Goal: Task Accomplishment & Management: Use online tool/utility

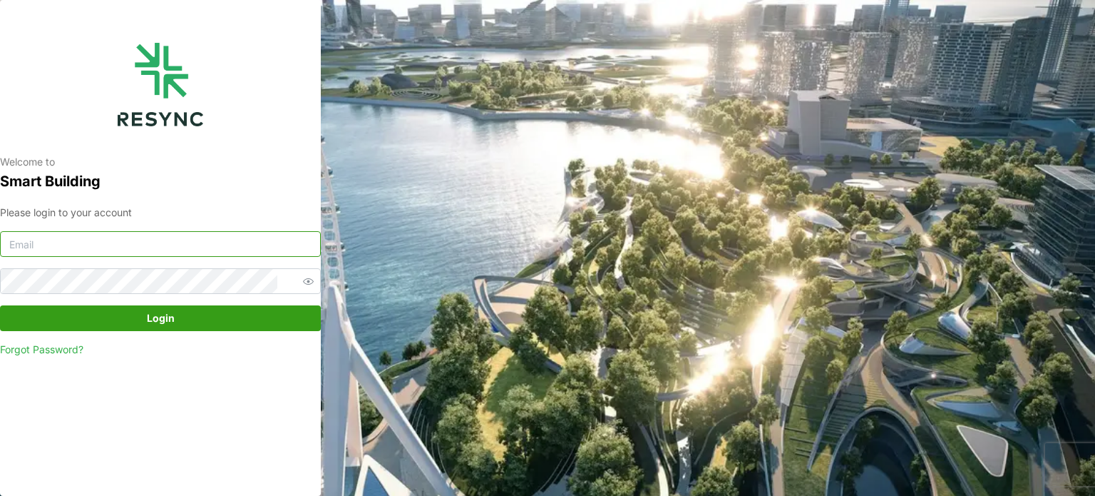
type input "[EMAIL_ADDRESS][DOMAIN_NAME]"
click at [202, 324] on span "Login" at bounding box center [161, 318] width 294 height 24
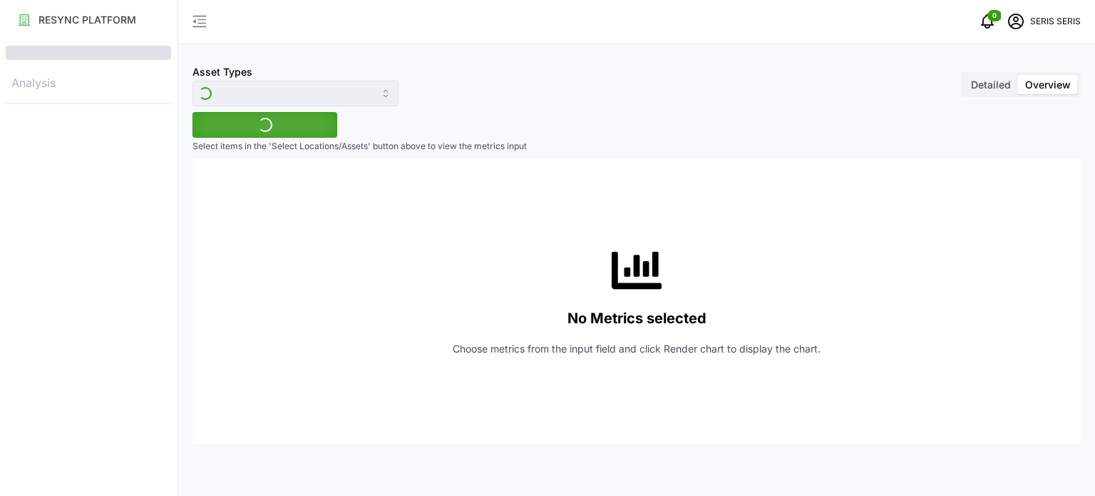
type input "Inverter"
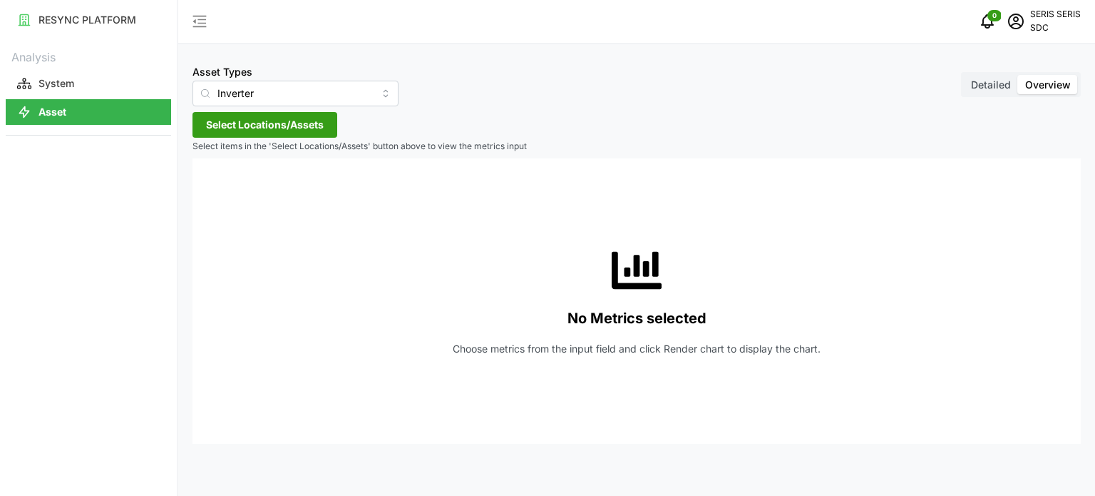
click at [281, 128] on span "Select Locations/Assets" at bounding box center [265, 125] width 118 height 24
click at [233, 187] on div "SDC-1" at bounding box center [291, 189] width 173 height 21
click at [228, 191] on span "Select SDC-1" at bounding box center [228, 189] width 9 height 9
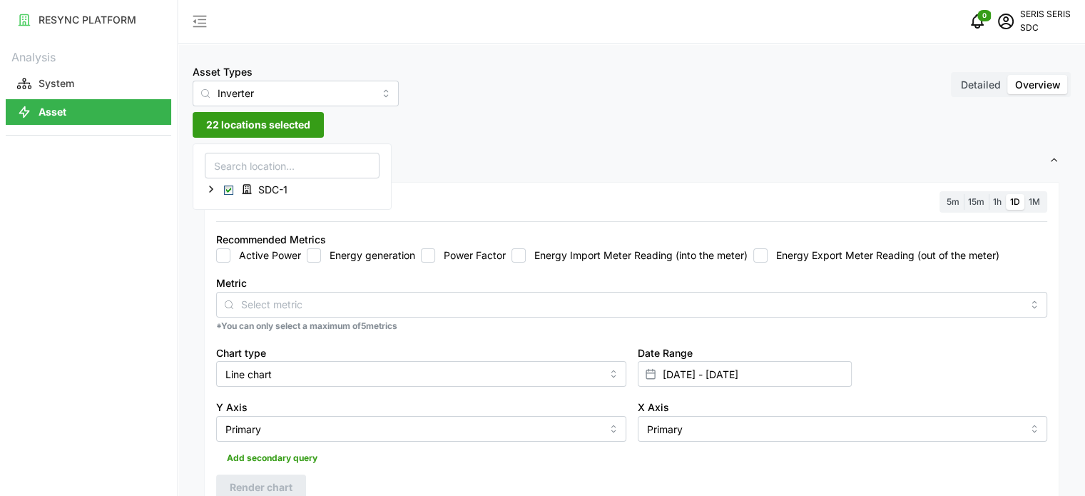
click at [327, 250] on label "Energy generation" at bounding box center [368, 255] width 94 height 14
click at [321, 250] on input "Energy generation" at bounding box center [314, 255] width 14 height 14
checkbox input "true"
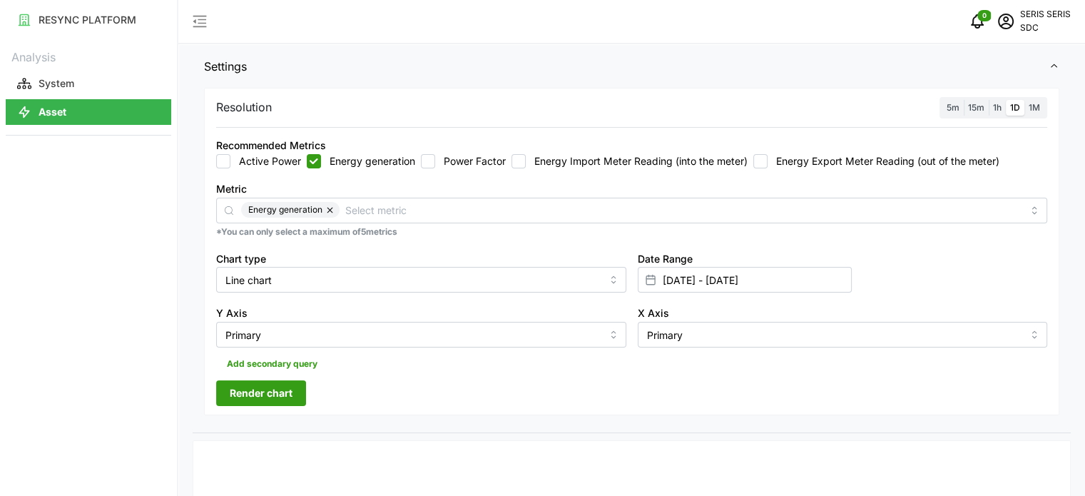
scroll to position [143, 0]
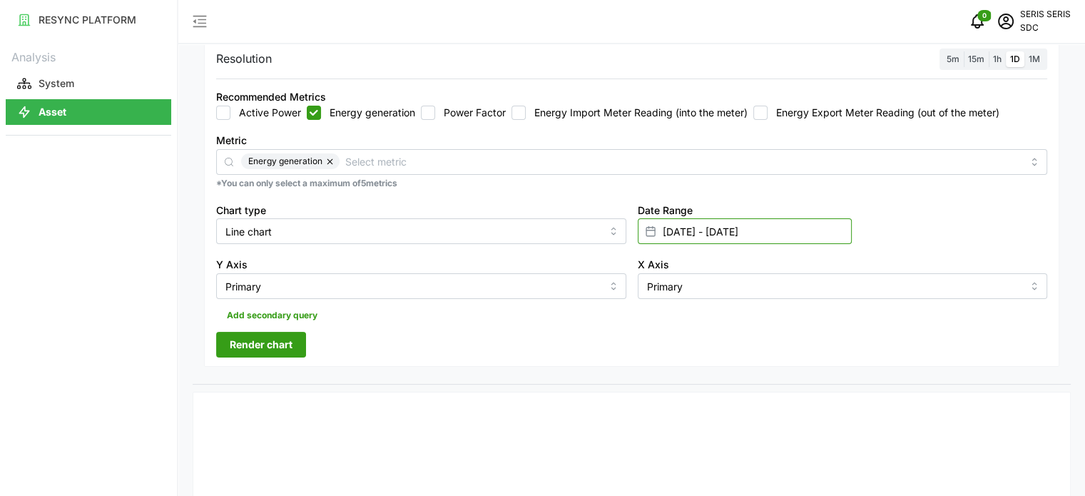
click at [760, 235] on input "04 Sep 2025 - 04 Sep 2025" at bounding box center [744, 231] width 214 height 26
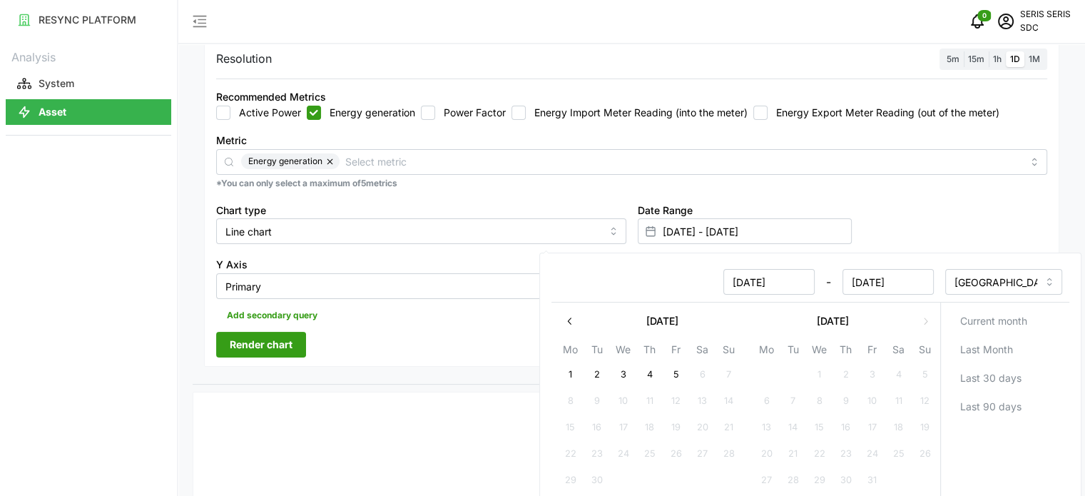
click at [674, 370] on button "5" at bounding box center [675, 375] width 26 height 26
type input "04 Sep 2025 - 05 Sep 2025"
type input "05 Sep 2025"
click at [674, 370] on button "5" at bounding box center [675, 375] width 26 height 26
type input "05 Sep 2025 - 05 Sep 2025"
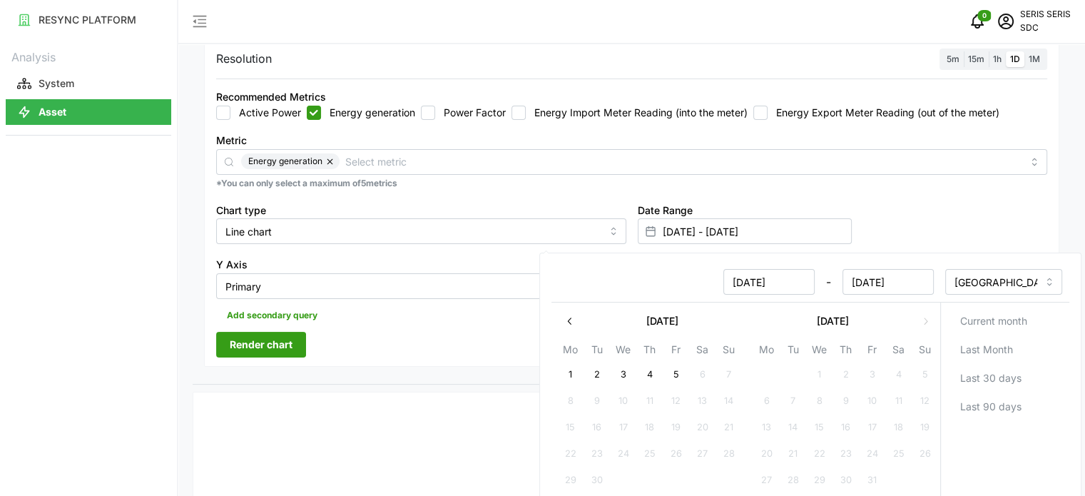
type input "05 Sep 2025"
click at [436, 349] on div "Resolution 5m 15m 1h 1D 1M Recommended Metrics Active Power Energy generation P…" at bounding box center [631, 203] width 855 height 328
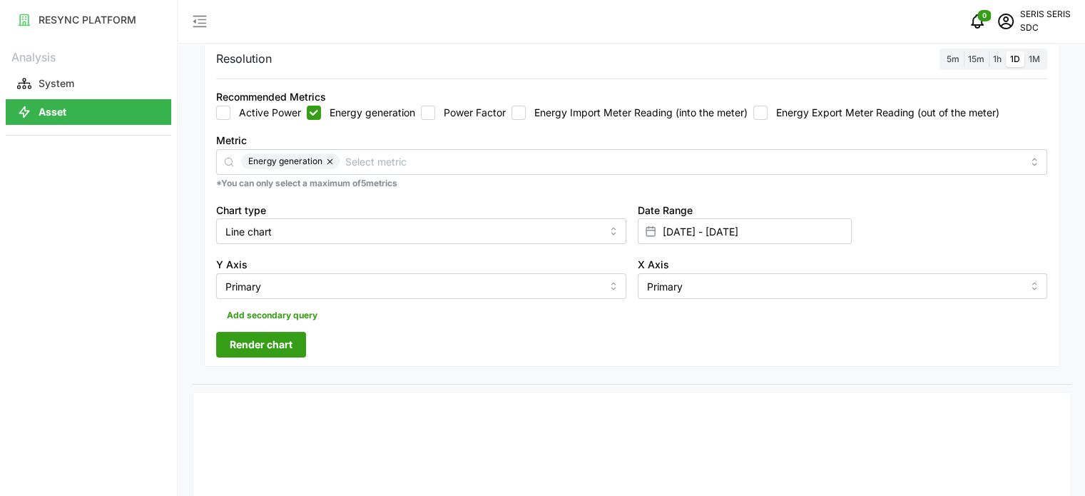
click at [262, 349] on span "Render chart" at bounding box center [261, 344] width 63 height 24
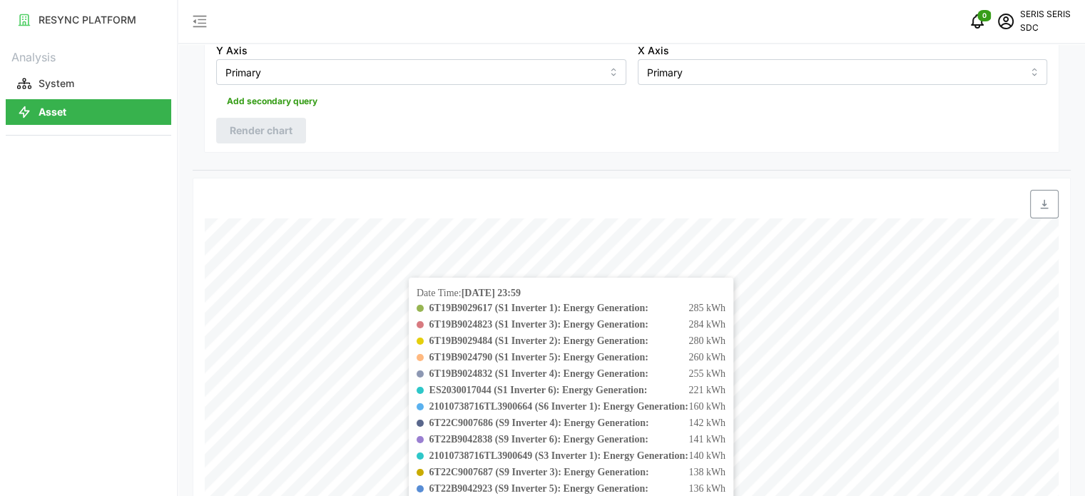
scroll to position [143, 0]
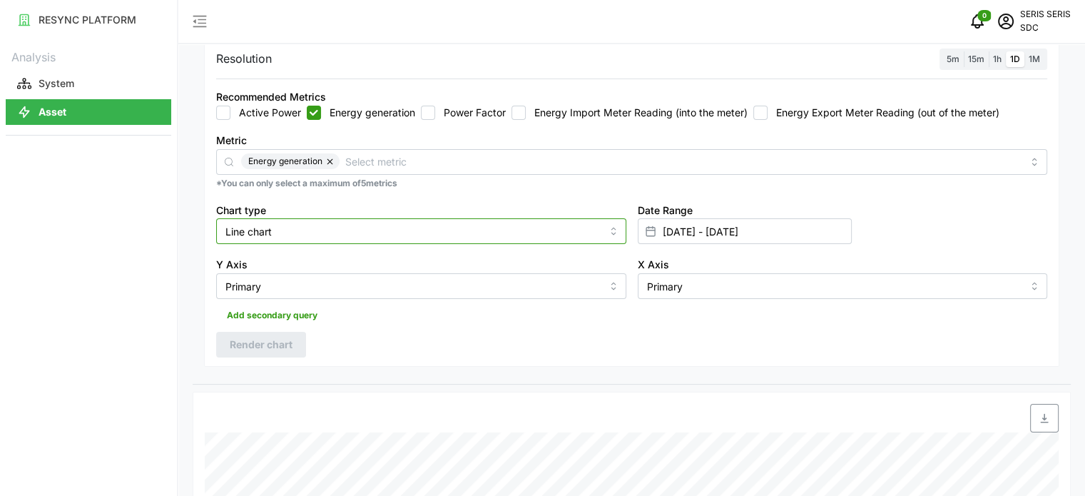
click at [414, 219] on input "Line chart" at bounding box center [421, 231] width 410 height 26
click at [354, 286] on div "Bar chart" at bounding box center [421, 289] width 403 height 24
type input "Bar chart"
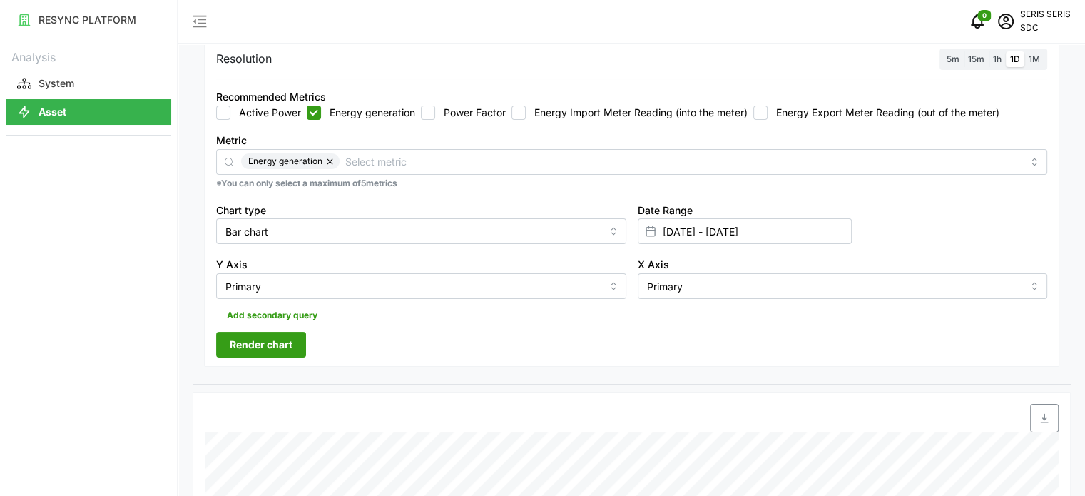
drag, startPoint x: 608, startPoint y: 348, endPoint x: 521, endPoint y: 345, distance: 87.0
click at [590, 350] on div "Resolution 5m 15m 1h 1D 1M Recommended Metrics Active Power Energy generation P…" at bounding box center [631, 203] width 855 height 328
click at [287, 343] on span "Render chart" at bounding box center [261, 344] width 63 height 24
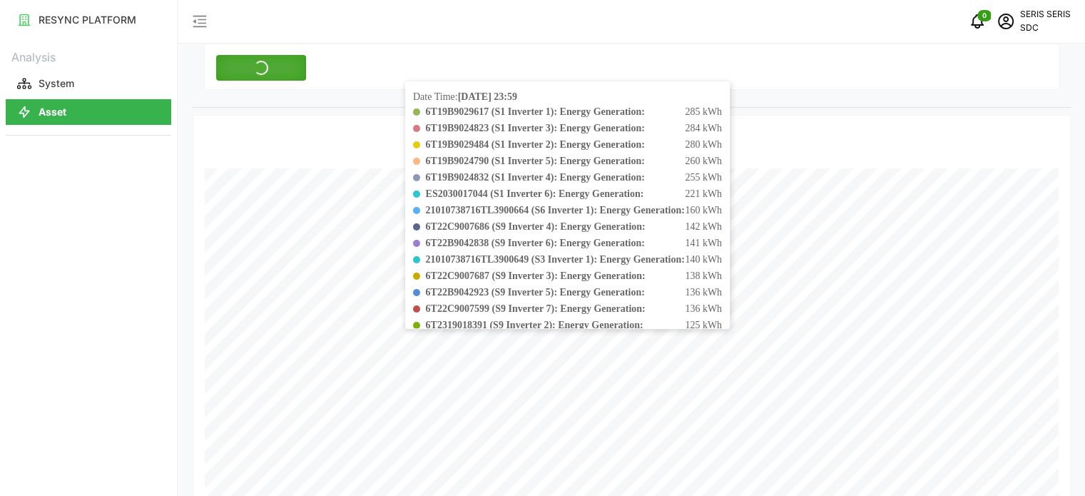
scroll to position [428, 0]
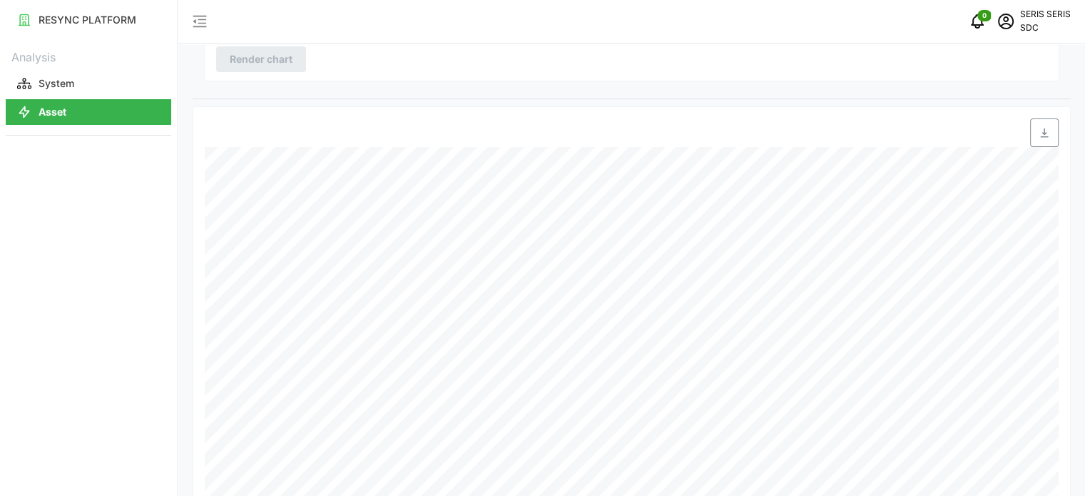
click at [1045, 125] on span "button" at bounding box center [1043, 132] width 27 height 27
